Goal: Task Accomplishment & Management: Manage account settings

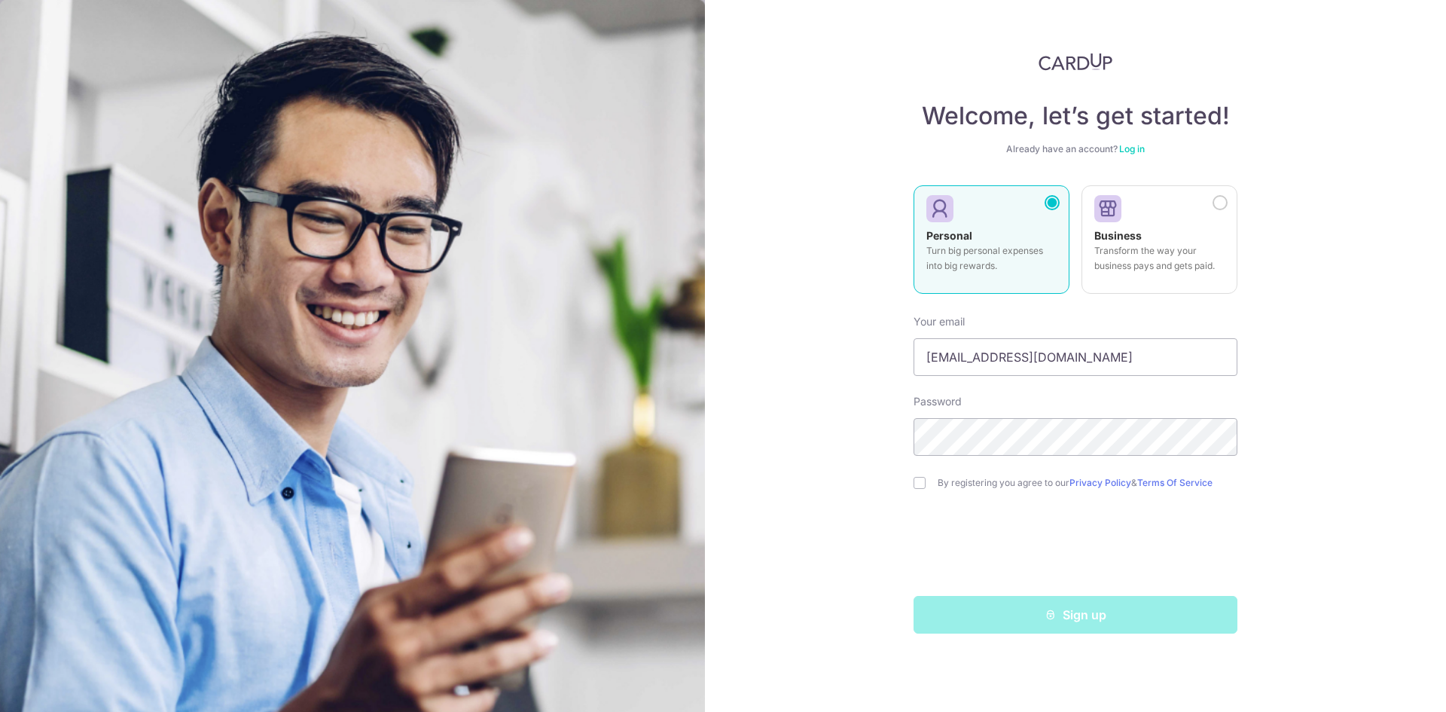
drag, startPoint x: 0, startPoint y: 0, endPoint x: 1140, endPoint y: 151, distance: 1150.3
click at [1140, 151] on link "Log in" at bounding box center [1132, 148] width 26 height 11
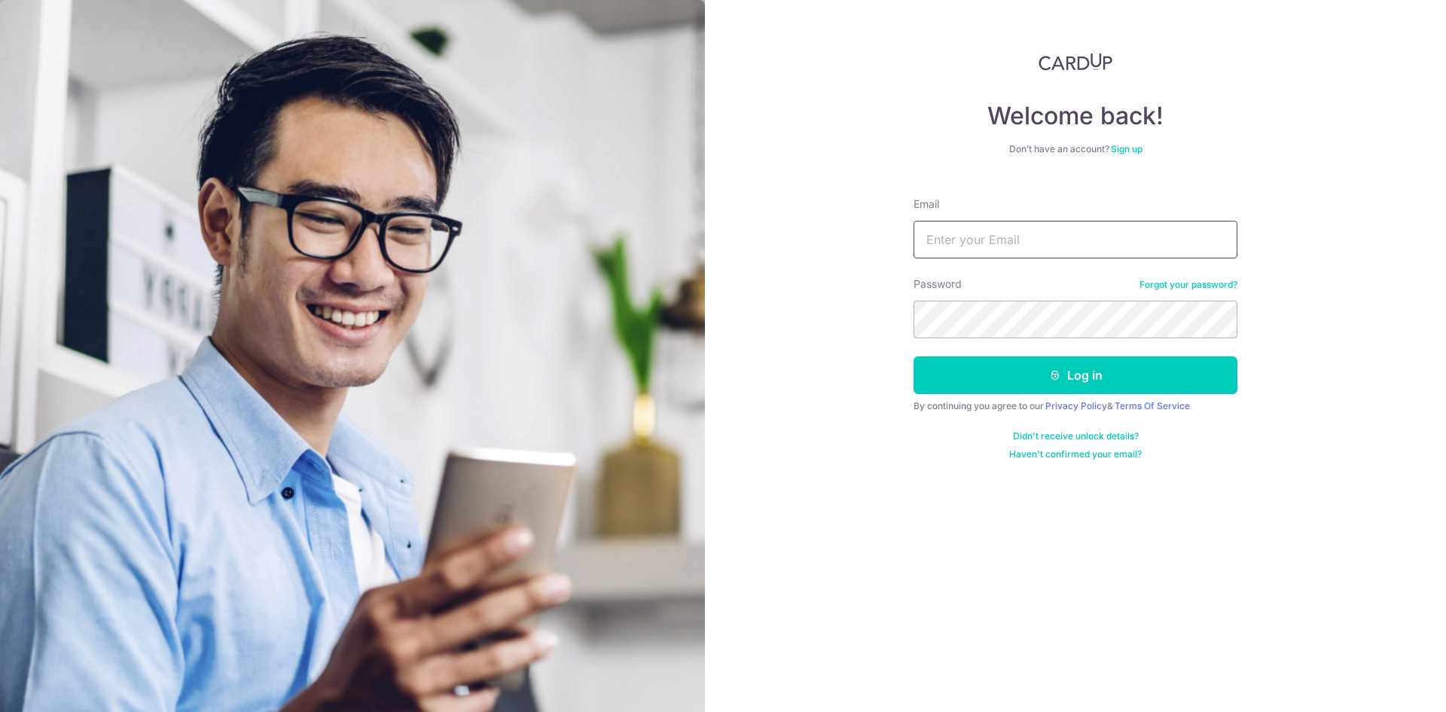
type input "[EMAIL_ADDRESS][DOMAIN_NAME]"
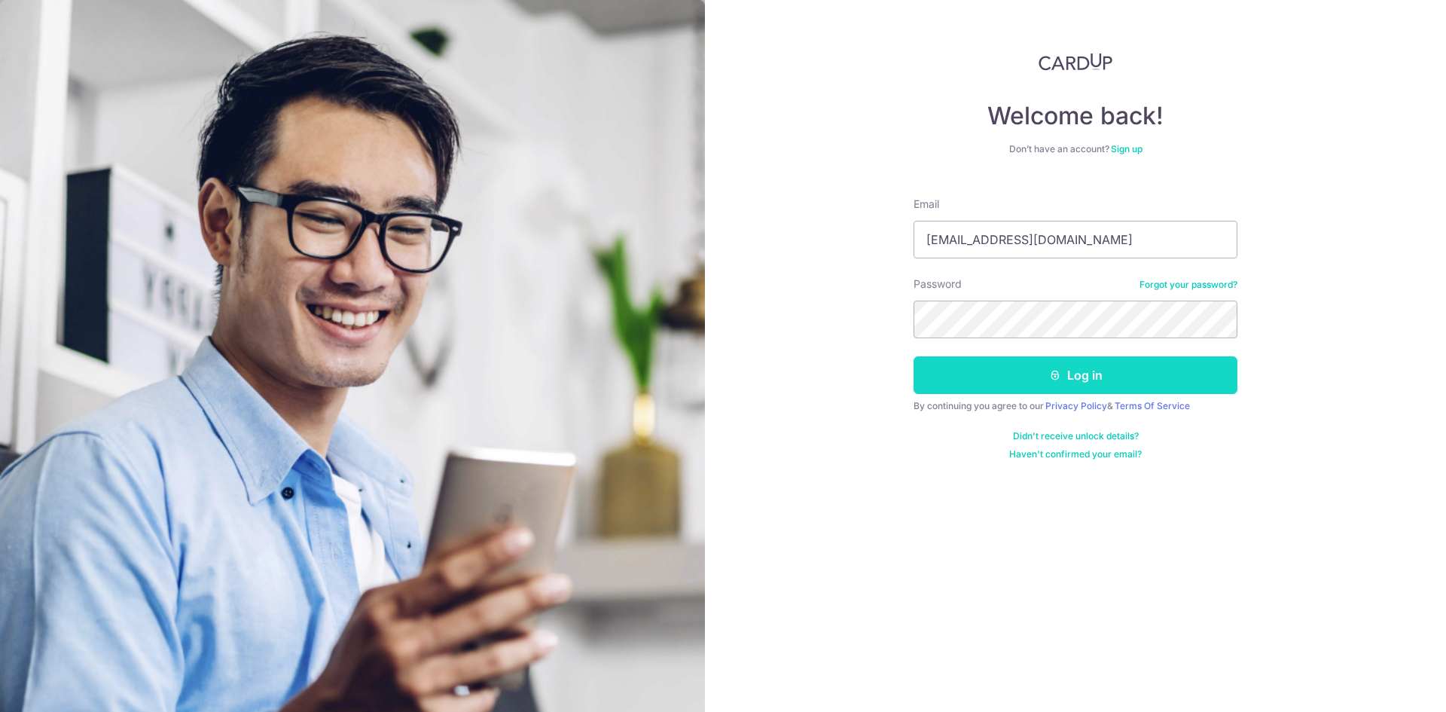
click at [1024, 377] on button "Log in" at bounding box center [1076, 375] width 324 height 38
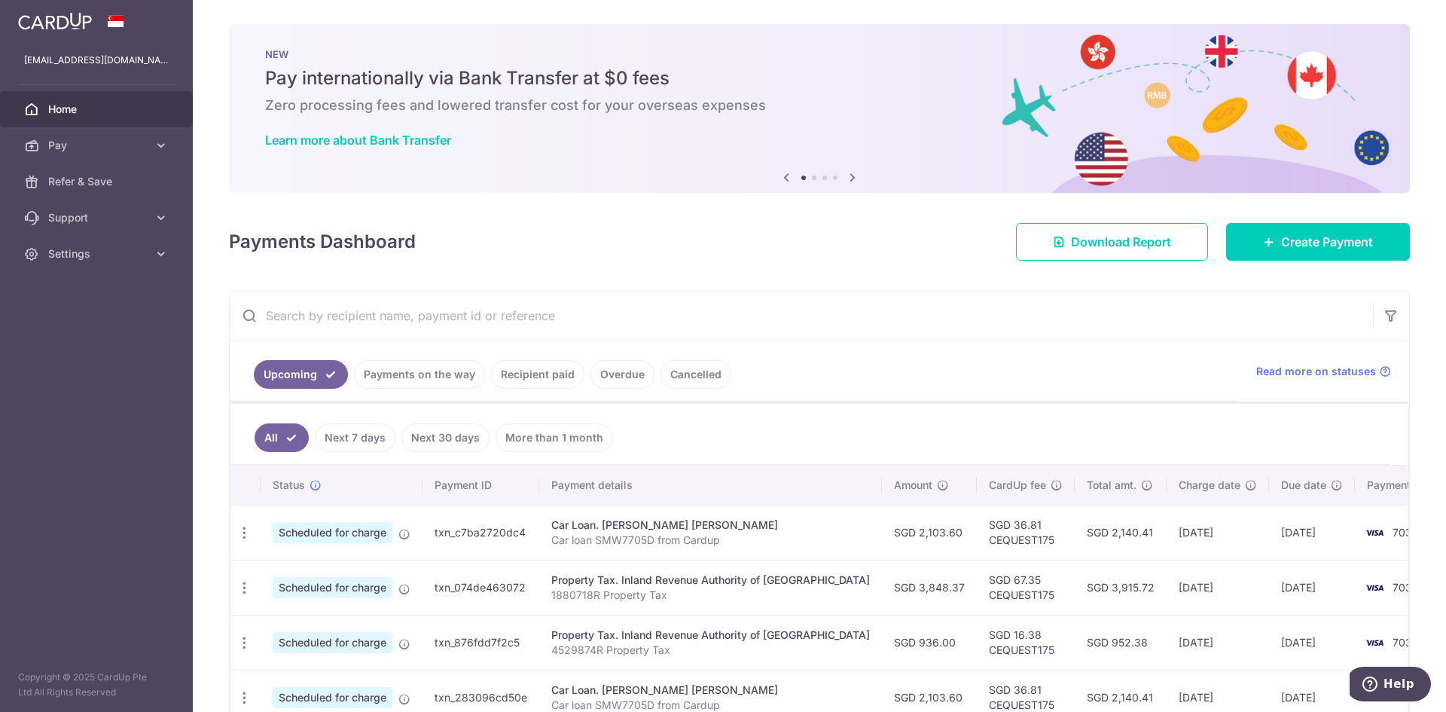
click at [414, 370] on link "Payments on the way" at bounding box center [419, 374] width 131 height 29
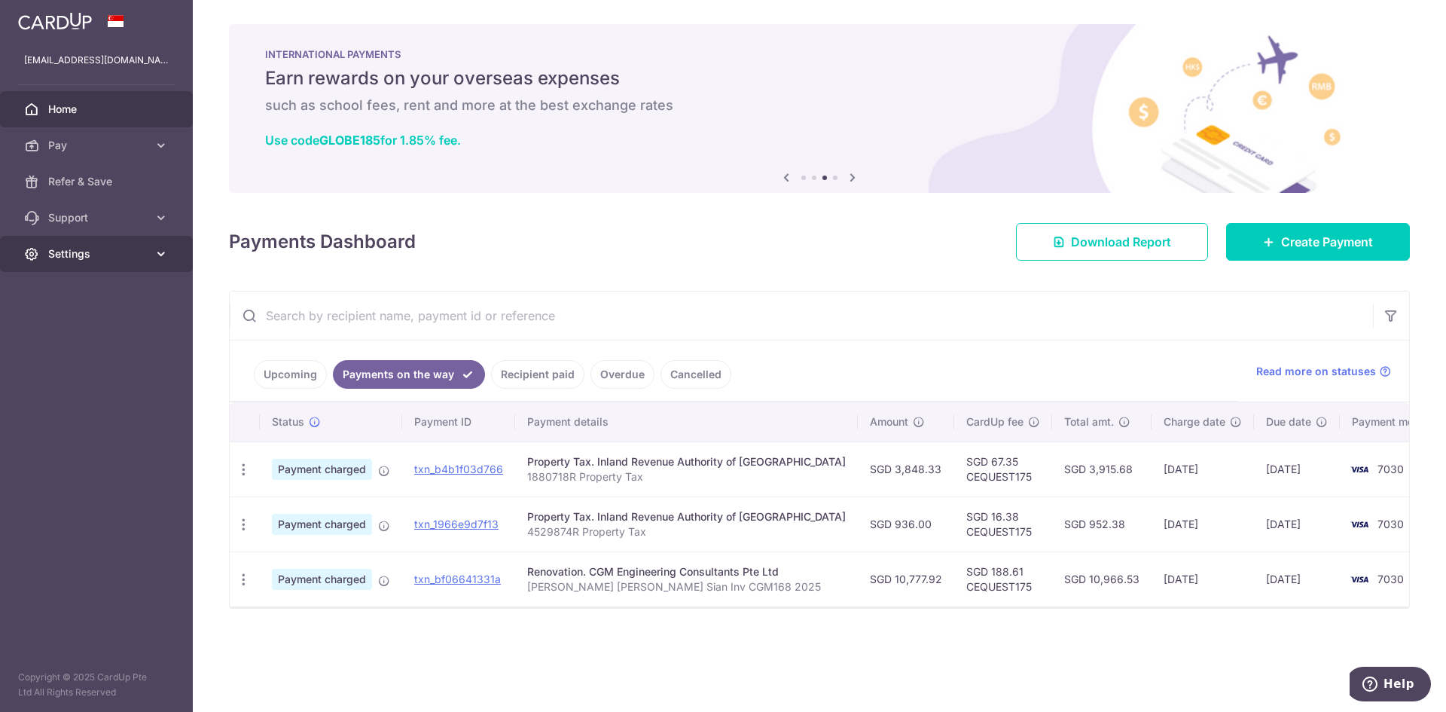
click at [102, 251] on span "Settings" at bounding box center [97, 253] width 99 height 15
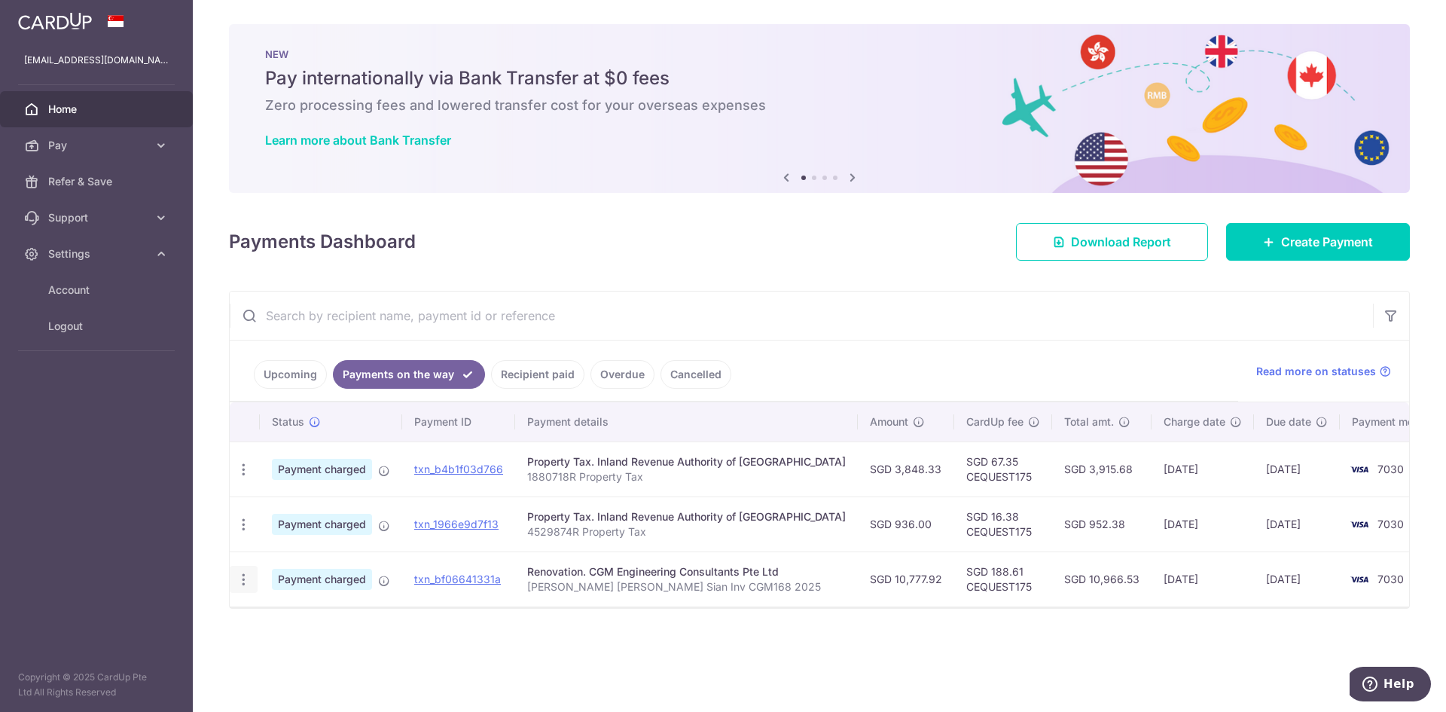
click at [245, 581] on icon "button" at bounding box center [244, 580] width 16 height 16
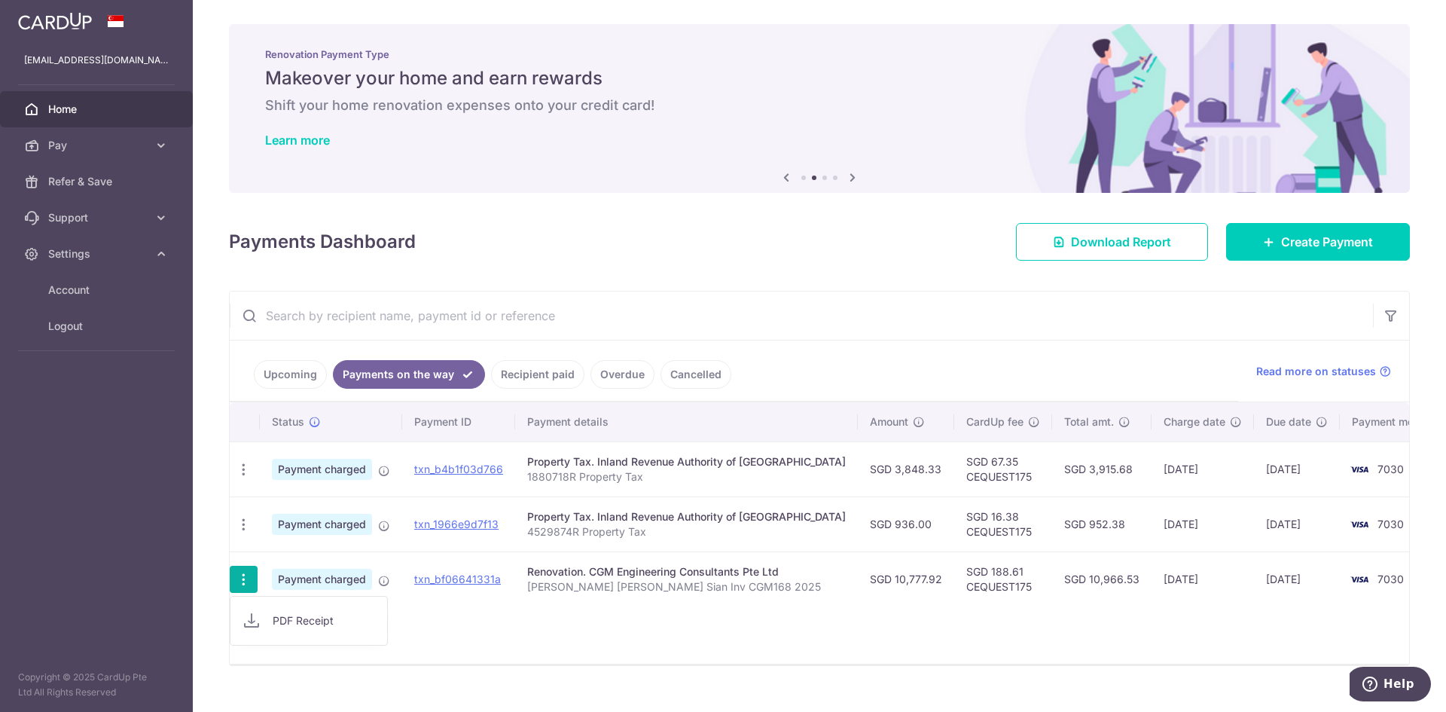
click at [302, 621] on span "PDF Receipt" at bounding box center [324, 620] width 102 height 15
drag, startPoint x: 53, startPoint y: 327, endPoint x: 163, endPoint y: 323, distance: 110.8
click at [53, 327] on span "Logout" at bounding box center [97, 326] width 99 height 15
